Goal: Task Accomplishment & Management: Manage account settings

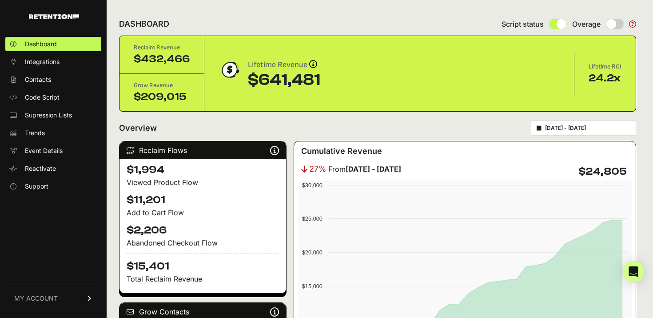
click at [78, 294] on link "MY ACCOUNT" at bounding box center [53, 297] width 96 height 27
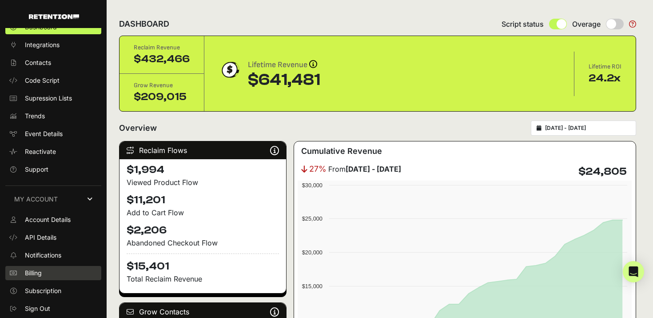
scroll to position [16, 0]
click at [32, 275] on span "Billing" at bounding box center [33, 274] width 17 height 9
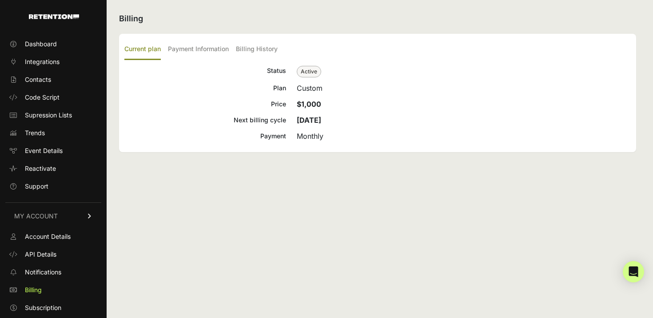
scroll to position [16, 0]
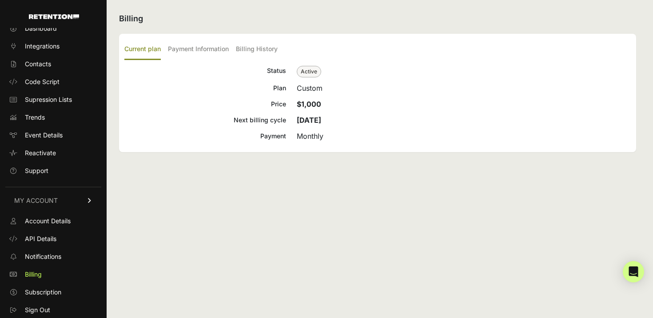
click at [305, 102] on strong "$1,000" at bounding box center [309, 104] width 24 height 9
